Goal: Information Seeking & Learning: Learn about a topic

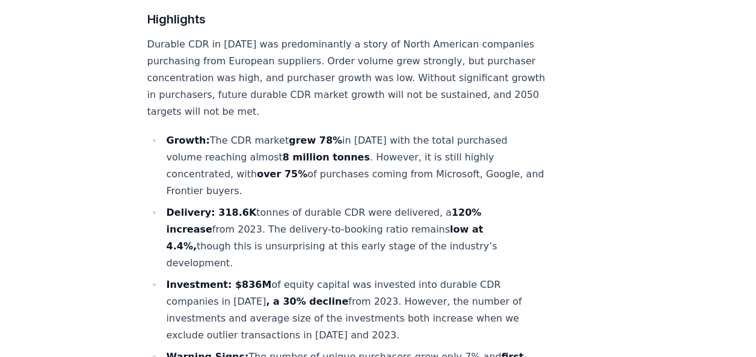
scroll to position [492, 0]
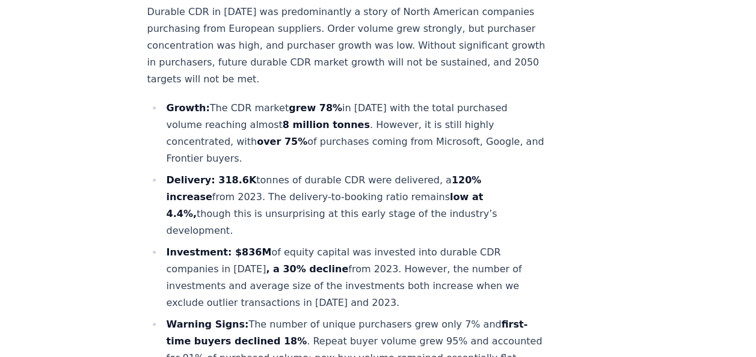
drag, startPoint x: 233, startPoint y: 104, endPoint x: 255, endPoint y: 117, distance: 25.9
click at [255, 117] on li "Growth: The CDR market grew 78% in [DATE] with the total purchased volume reach…" at bounding box center [354, 133] width 383 height 67
drag, startPoint x: 255, startPoint y: 117, endPoint x: 253, endPoint y: 126, distance: 8.8
click at [253, 126] on li "Growth: The CDR market grew 78% in [DATE] with the total purchased volume reach…" at bounding box center [354, 133] width 383 height 67
click at [258, 123] on li "Growth: The CDR market grew 78% in [DATE] with the total purchased volume reach…" at bounding box center [354, 133] width 383 height 67
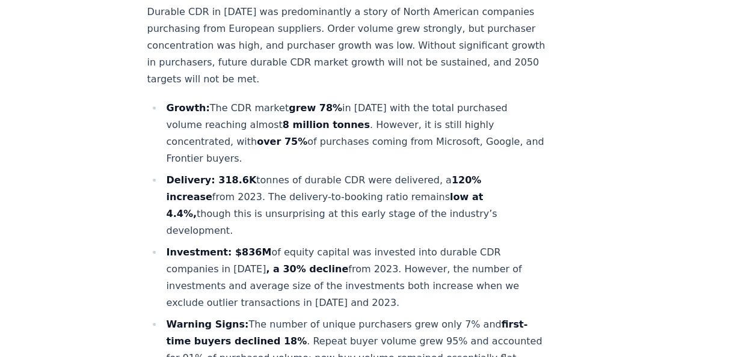
drag, startPoint x: 254, startPoint y: 121, endPoint x: 167, endPoint y: 66, distance: 102.8
click at [167, 100] on li "Growth: The CDR market grew 78% in [DATE] with the total purchased volume reach…" at bounding box center [354, 133] width 383 height 67
copy li "Growth: The CDR market grew 78% in [DATE] with the total purchased volume reach…"
click at [265, 172] on li "Delivery: 318.6K tonnes of durable CDR were delivered, a 120% increase from 202…" at bounding box center [354, 205] width 383 height 67
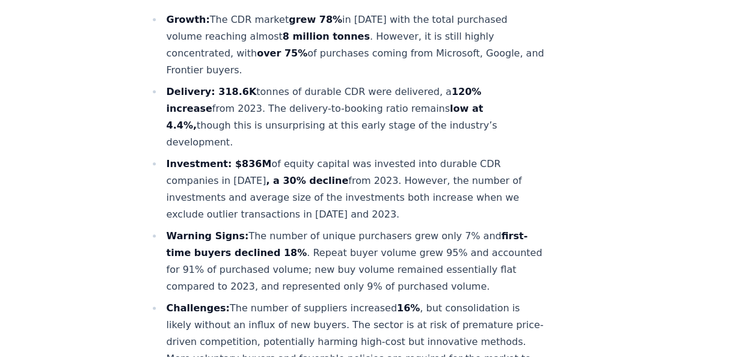
scroll to position [629, 0]
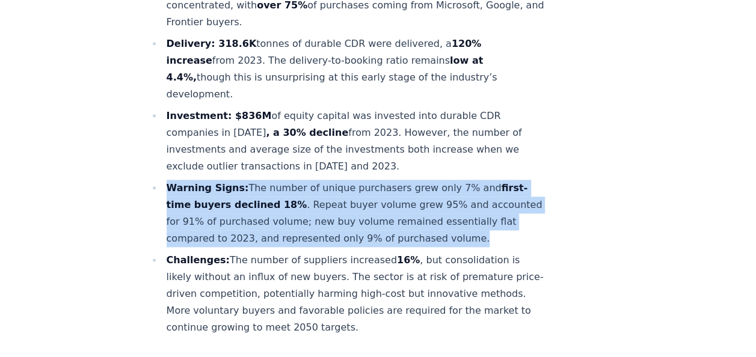
drag, startPoint x: 207, startPoint y: 200, endPoint x: 170, endPoint y: 132, distance: 77.0
click at [170, 180] on li "Warning Signs: The number of unique purchasers grew only 7% and first-time buye…" at bounding box center [354, 213] width 383 height 67
copy li "Warning Signs: The number of unique purchasers grew only 7% and first-time buye…"
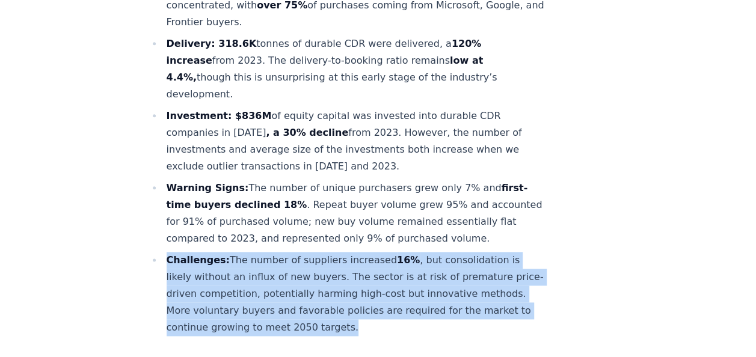
drag, startPoint x: 406, startPoint y: 292, endPoint x: 168, endPoint y: 227, distance: 246.4
click at [168, 252] on li "Challenges: The number of suppliers increased 16% , but consolidation is likely…" at bounding box center [354, 294] width 383 height 84
copy li "Challenges: The number of suppliers increased 16% , but consolidation is likely…"
click at [288, 259] on li "Challenges: The number of suppliers increased 16% , but consolidation is likely…" at bounding box center [354, 294] width 383 height 84
drag, startPoint x: 395, startPoint y: 289, endPoint x: 173, endPoint y: 224, distance: 230.9
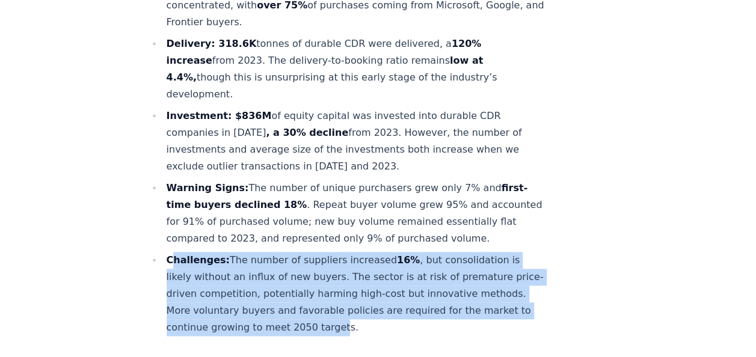
click at [173, 252] on li "Challenges: The number of suppliers increased 16% , but consolidation is likely…" at bounding box center [354, 294] width 383 height 84
copy li "hallenges: The number of suppliers increased 16% , but consolidation is likely …"
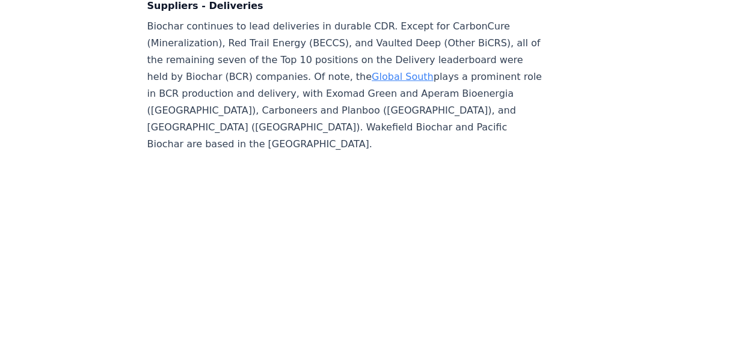
scroll to position [11744, 0]
